Goal: Transaction & Acquisition: Subscribe to service/newsletter

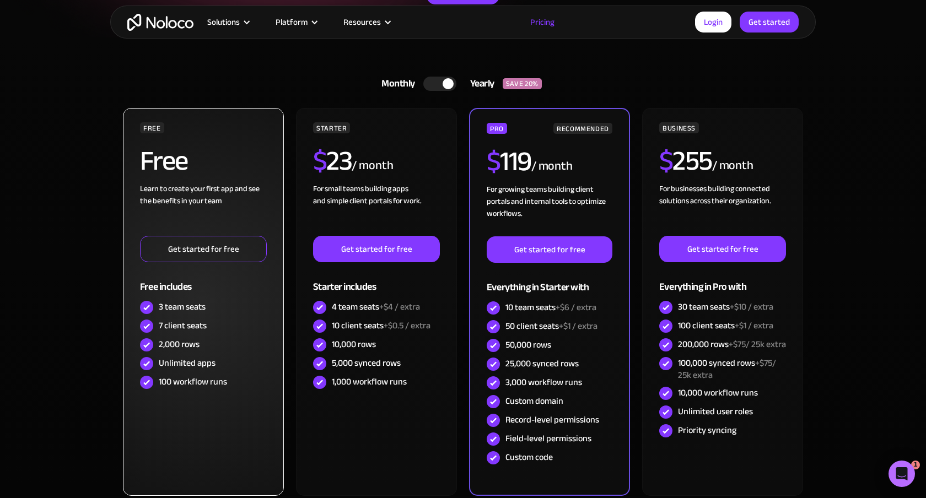
click at [202, 245] on link "Get started for free" at bounding box center [203, 249] width 127 height 26
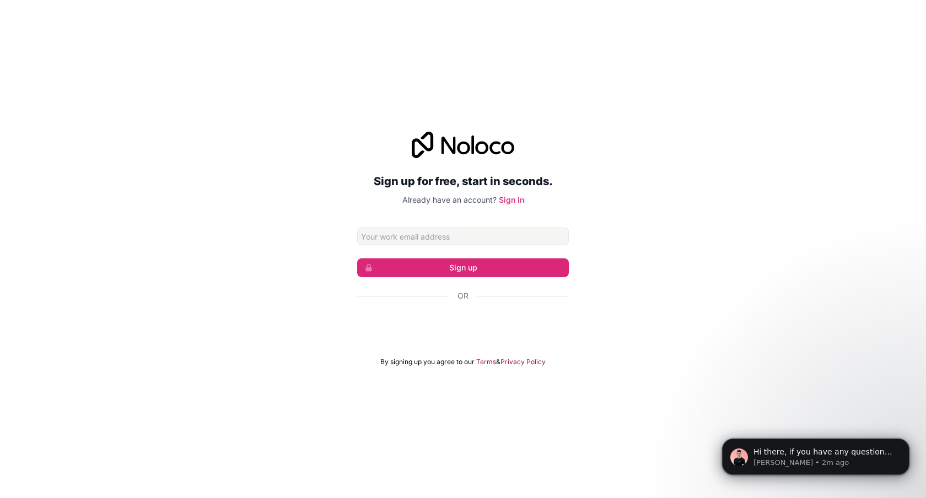
click at [382, 233] on input "Email address" at bounding box center [463, 237] width 212 height 18
type input "jimmy.mathys@skynet.be"
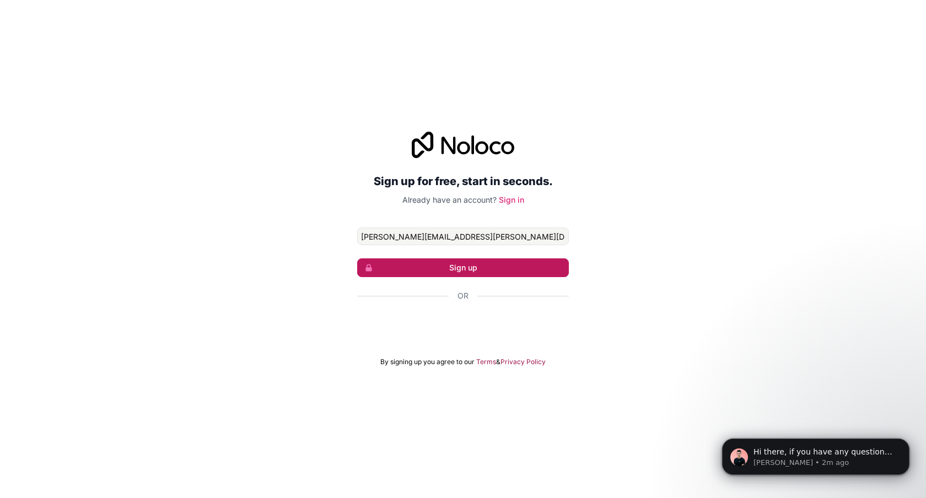
click at [476, 268] on button "Sign up" at bounding box center [463, 267] width 212 height 19
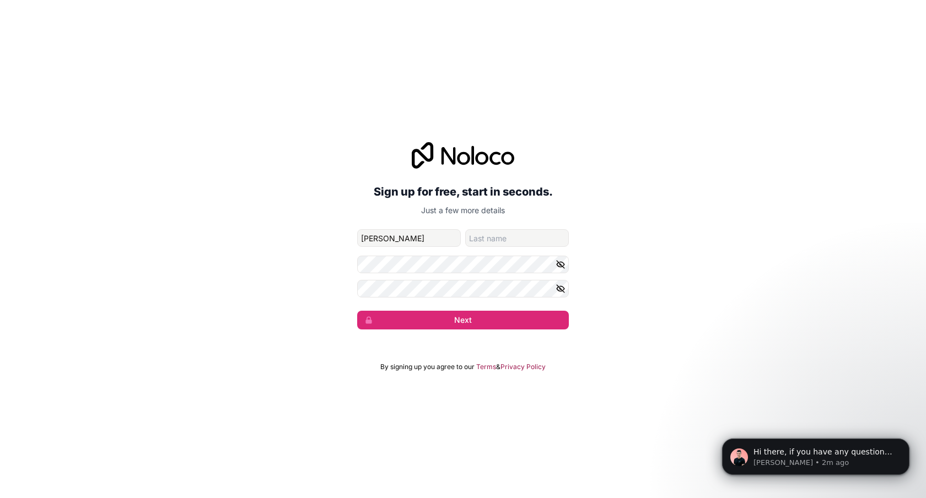
type input "jimmy"
click at [493, 238] on input "family-name" at bounding box center [517, 238] width 104 height 18
type input "mathys"
click at [560, 266] on icon "button" at bounding box center [560, 264] width 8 height 5
click at [221, 266] on div "Sign up for free, start in seconds. Just a few more details jimmy.mathys@skynet…" at bounding box center [463, 236] width 926 height 218
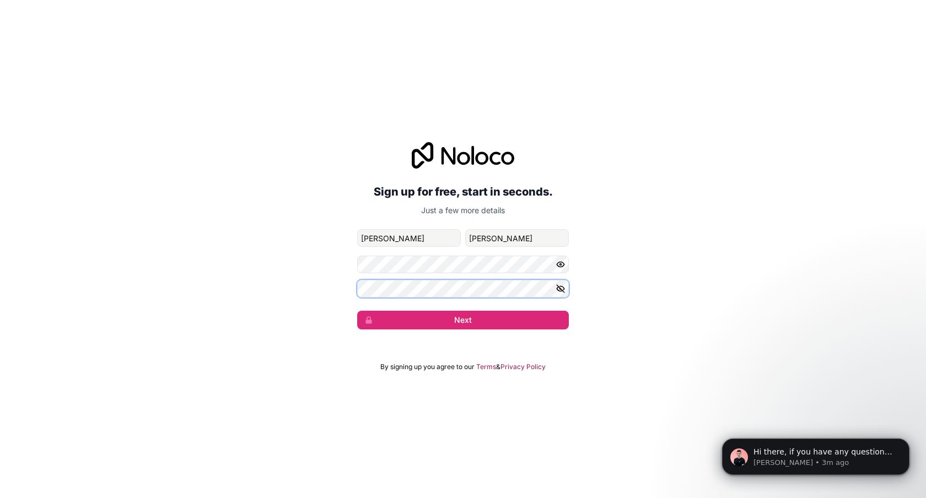
click at [326, 285] on div "Sign up for free, start in seconds. Just a few more details jimmy.mathys@skynet…" at bounding box center [463, 236] width 926 height 218
click at [561, 289] on icon "button" at bounding box center [560, 289] width 10 height 10
click at [460, 319] on button "Next" at bounding box center [463, 320] width 212 height 19
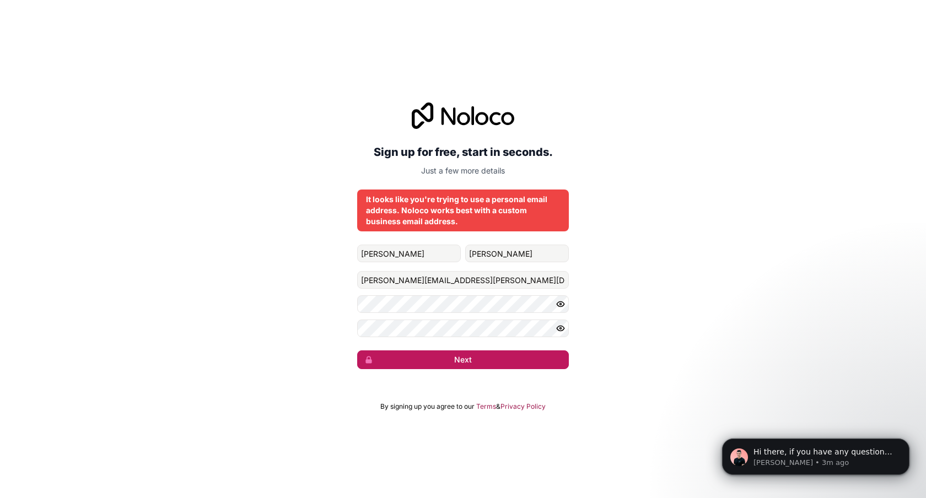
click at [463, 359] on button "Next" at bounding box center [463, 359] width 212 height 19
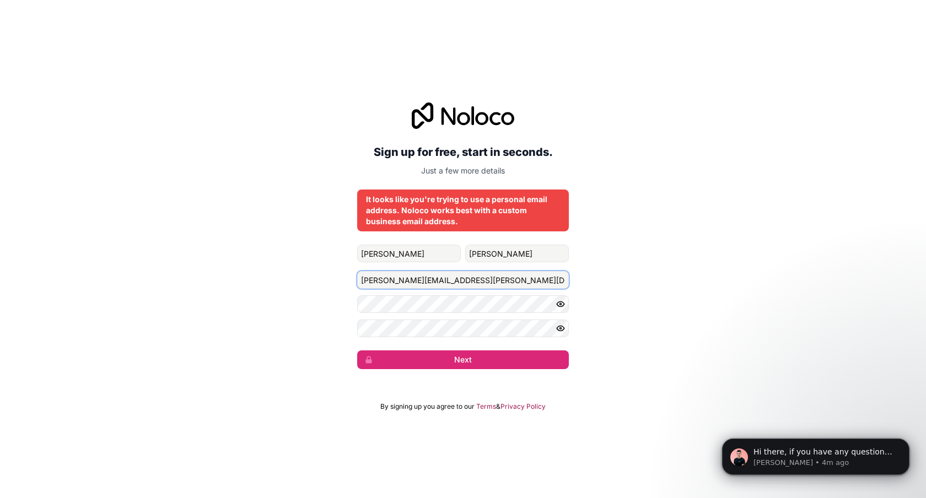
click at [455, 279] on input "jimmy.mathys@skynet.be" at bounding box center [463, 280] width 212 height 18
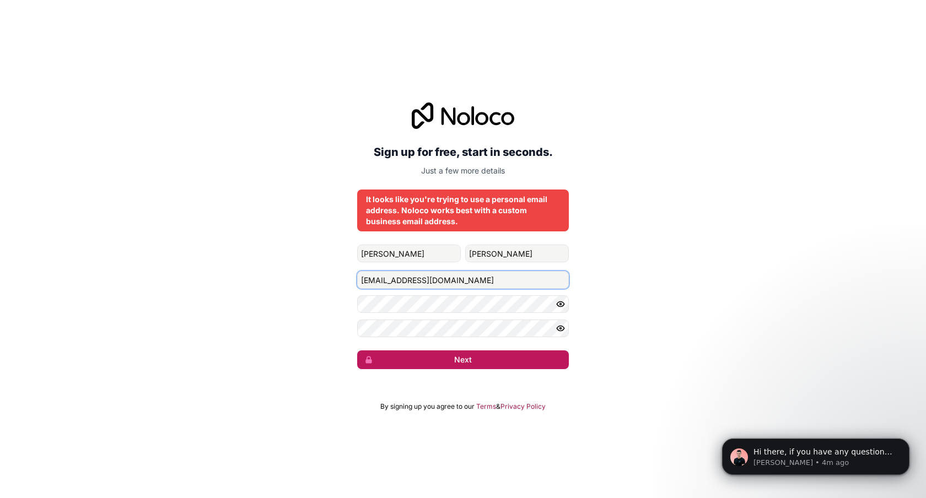
type input "4jimmymathys@gmail.com"
click at [456, 360] on button "Next" at bounding box center [463, 359] width 212 height 19
click at [458, 356] on button "Next" at bounding box center [463, 359] width 212 height 19
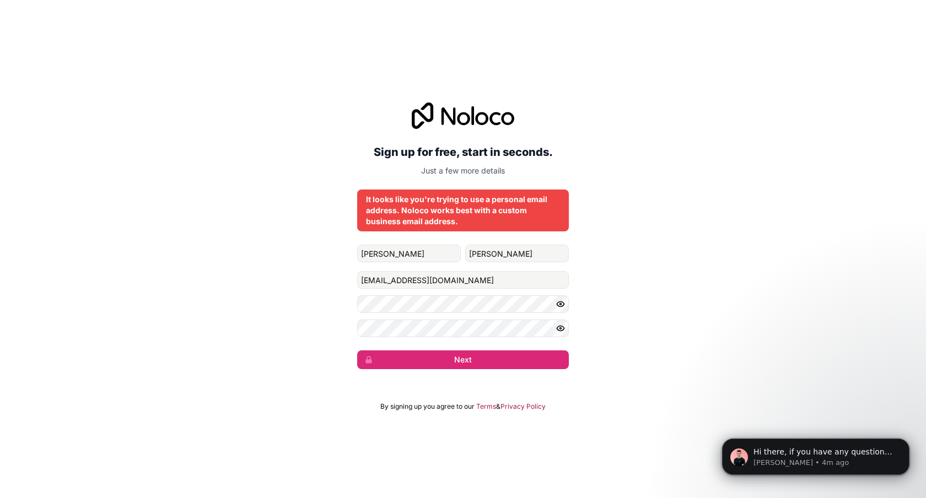
click at [461, 203] on div "It looks like you're trying to use a personal email address. Noloco works best …" at bounding box center [463, 210] width 194 height 33
click at [461, 364] on button "Next" at bounding box center [463, 359] width 212 height 19
click at [461, 361] on button "Next" at bounding box center [463, 359] width 212 height 19
click at [462, 361] on button "Next" at bounding box center [463, 359] width 212 height 19
